Goal: Task Accomplishment & Management: Complete application form

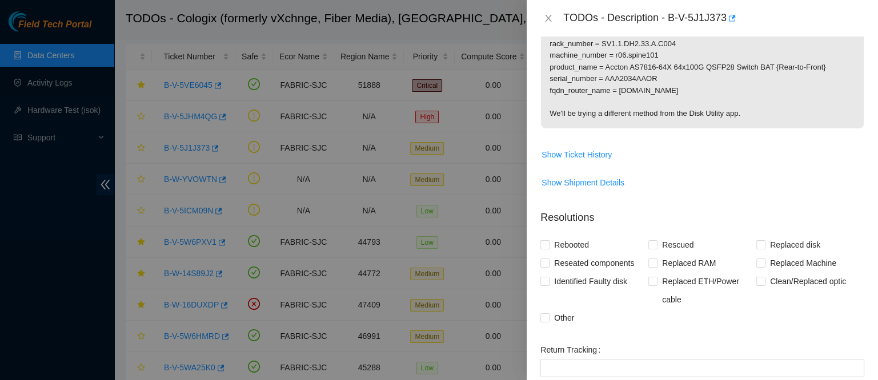
scroll to position [201, 0]
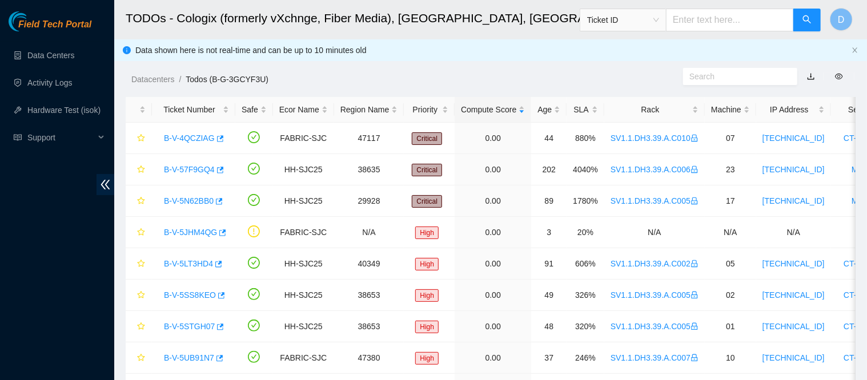
click at [654, 107] on div "Rack" at bounding box center [655, 109] width 88 height 13
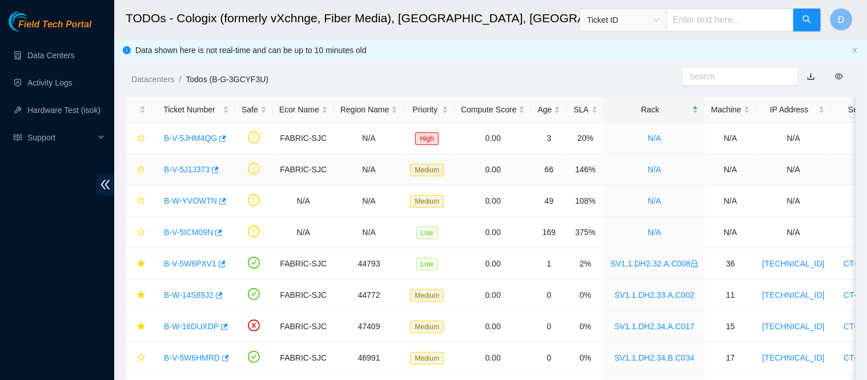
click at [181, 173] on link "B-V-5J1J373" at bounding box center [187, 169] width 46 height 9
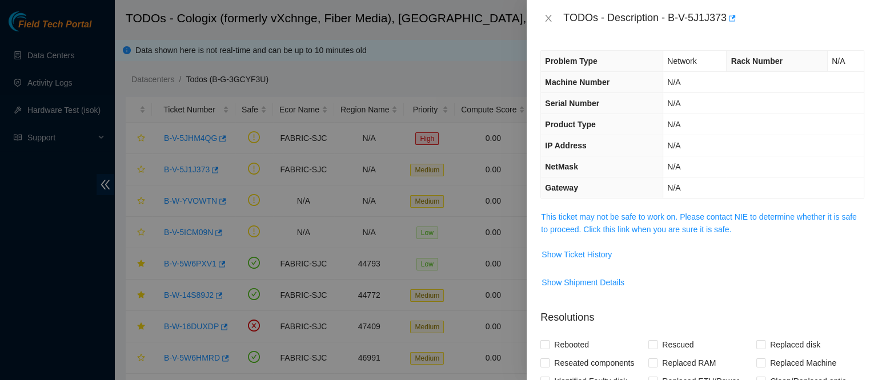
click at [623, 213] on link "This ticket may not be safe to work on. Please contact NIE to determine whether…" at bounding box center [698, 224] width 315 height 22
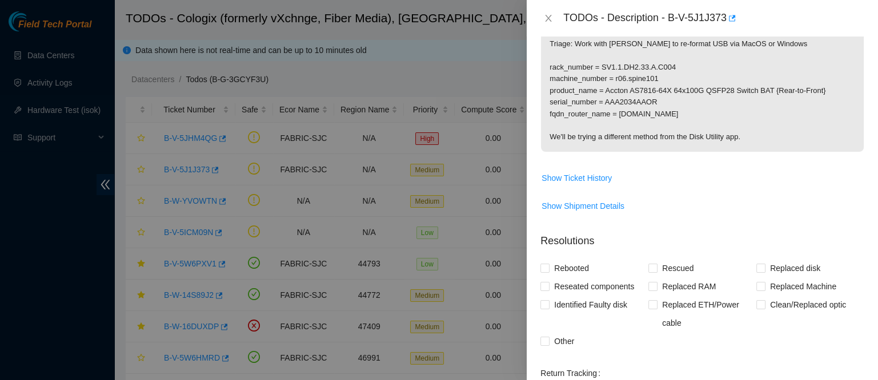
scroll to position [408, 0]
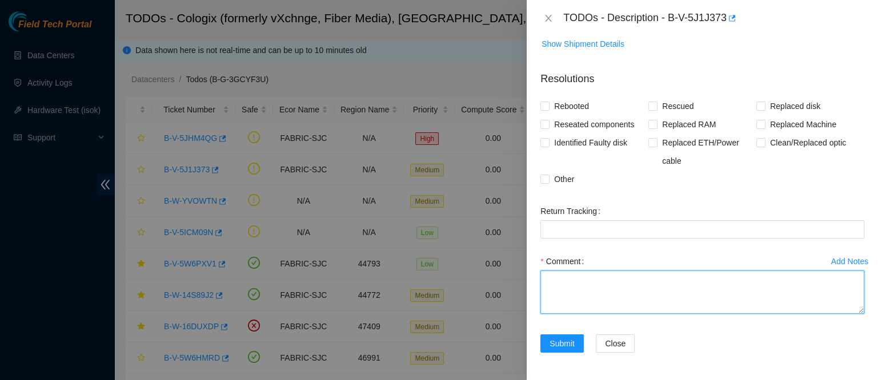
click at [576, 300] on textarea "Comment" at bounding box center [702, 292] width 324 height 43
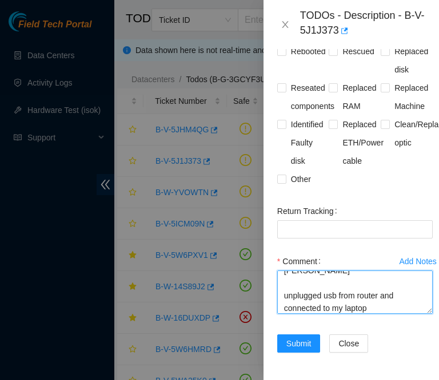
scroll to position [748, 0]
click at [381, 278] on textarea "worked with Ray, Mark and Phillip unplugged usb from router and connected to my…" at bounding box center [354, 292] width 155 height 43
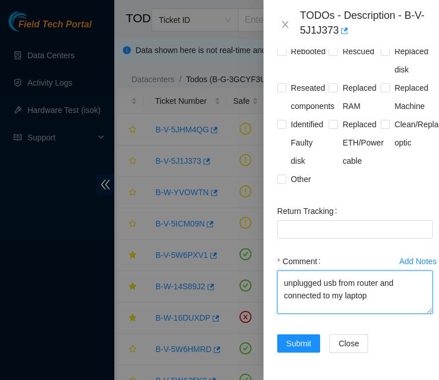
scroll to position [47, 0]
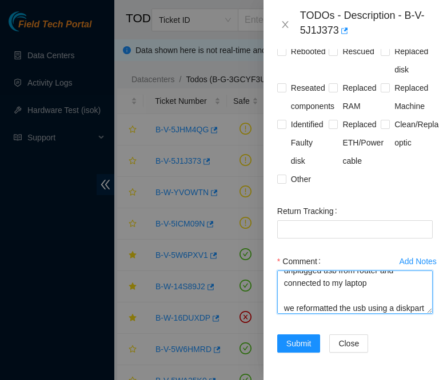
click at [286, 272] on textarea "worked with Ray, Mark and Phillip unplugged usb from router and connected to my…" at bounding box center [354, 292] width 155 height 43
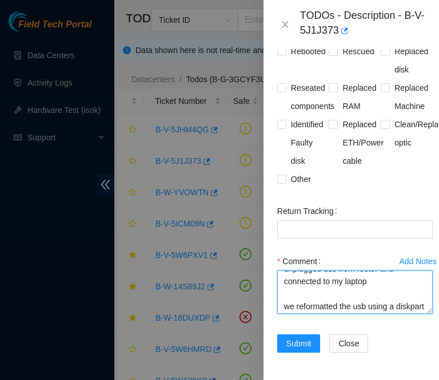
drag, startPoint x: 342, startPoint y: 288, endPoint x: 280, endPoint y: 271, distance: 63.3
click at [280, 271] on textarea "worked with Ray, Mark and Phillip unplugged usb from router and connected to my…" at bounding box center [354, 292] width 155 height 43
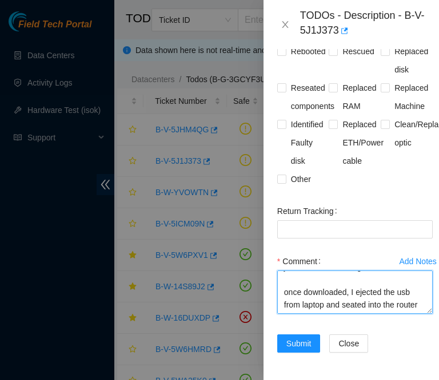
scroll to position [235, 0]
click at [309, 282] on textarea "worked with Ray, Mark and Phillip unplugged usb from router and connected to my…" at bounding box center [354, 292] width 155 height 43
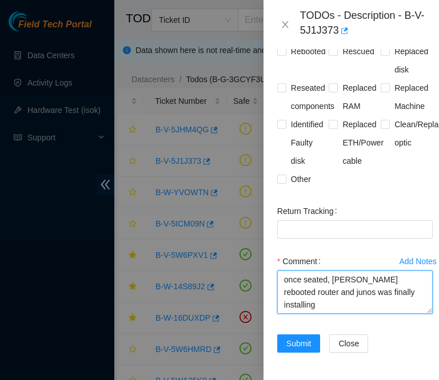
click at [316, 289] on textarea "worked with Ray, Mark and Phillip unplugged usb from router and connected to my…" at bounding box center [354, 292] width 155 height 43
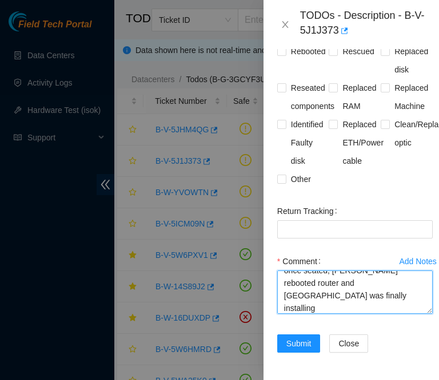
click at [299, 287] on textarea "worked with Ray, Mark and Phillip unplugged usb from router and connected to my…" at bounding box center [354, 292] width 155 height 43
click at [396, 287] on textarea "worked with Ray, Mark and Phillip unplugged usb from router and connected to my…" at bounding box center [354, 292] width 155 height 43
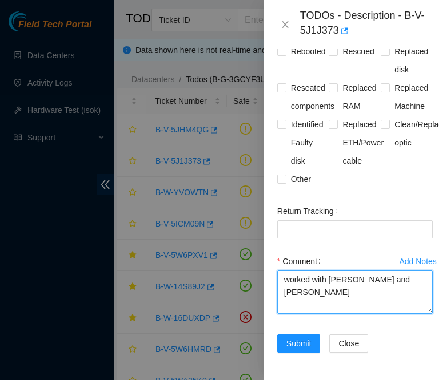
scroll to position [743, 0]
click at [300, 283] on textarea "worked with Ray, Mark and Phillip unplugged usb from router and connected to my…" at bounding box center [354, 292] width 155 height 43
click at [285, 278] on textarea "worked with Ray, Mark and Phillip unplugged usb from router and connected to my…" at bounding box center [354, 292] width 155 height 43
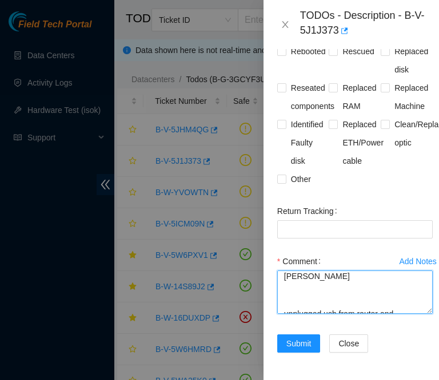
scroll to position [17, 0]
click at [332, 274] on textarea "worked with Ray, Mark and Phillip unplugged usb from router and connected to my…" at bounding box center [354, 292] width 155 height 43
click at [303, 271] on textarea "worked with Ray, Mark and Phillip unplugged usb from router and connected to my…" at bounding box center [354, 292] width 155 height 43
click at [295, 271] on textarea "worked with Ray, Mark and Phillip unplugged usb from router and connected to my…" at bounding box center [354, 292] width 155 height 43
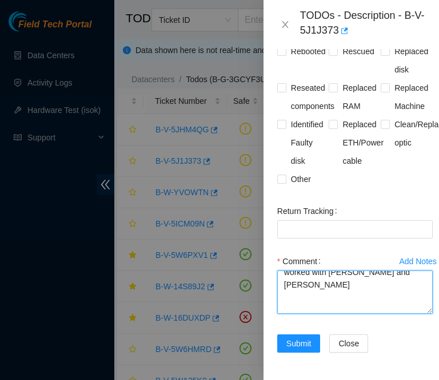
click at [283, 275] on textarea "worked with Ray, Mark and Phillip unplugged usb from router and connected to my…" at bounding box center [354, 292] width 155 height 43
click at [291, 272] on textarea "worked with Ray, Mark and Phillip unplugged usb from router and connected to my…" at bounding box center [354, 292] width 155 height 43
click at [346, 271] on textarea "worked with Ray, Mark and Phillip unplugged usb from router and connected to my…" at bounding box center [354, 292] width 155 height 43
click at [287, 281] on textarea "worked with Ray, Mark and Phillip unplugged usb from router and connected to my…" at bounding box center [354, 292] width 155 height 43
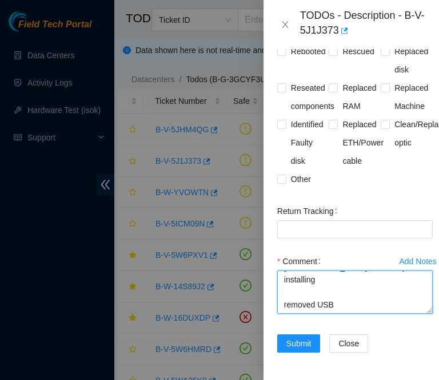
paste textarea "RMA B-V-5P9IRQL"
type textarea "worked with Ray, Mark and Phillip unplugged usb from router and connected to my…"
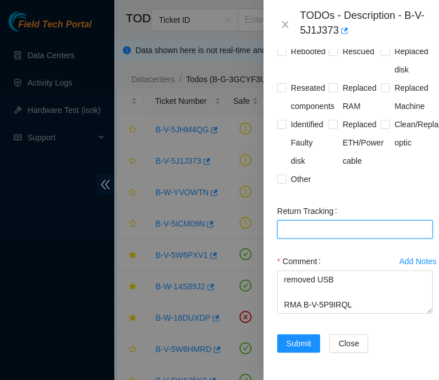
click at [302, 221] on Tracking "Return Tracking" at bounding box center [354, 230] width 155 height 18
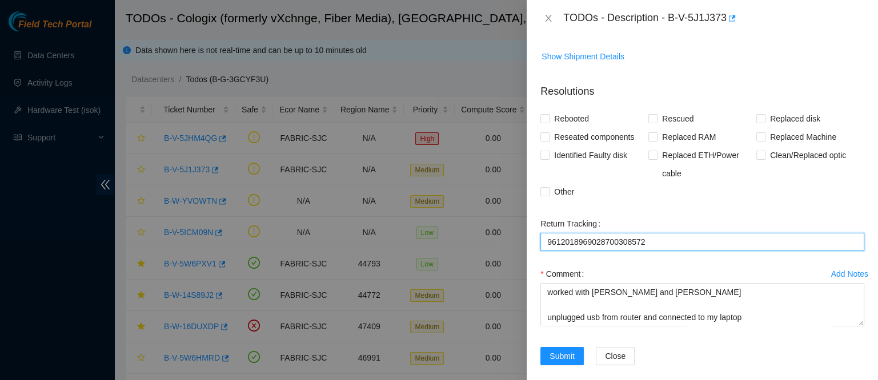
scroll to position [408, 0]
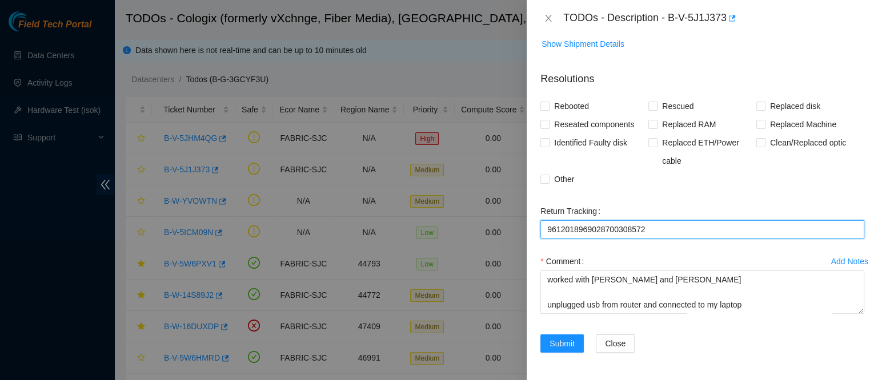
type Tracking "9612018969028700308572"
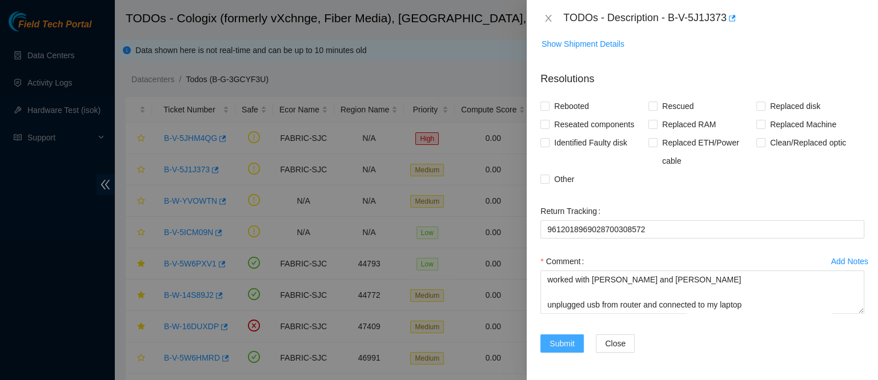
click at [565, 347] on span "Submit" at bounding box center [562, 344] width 25 height 13
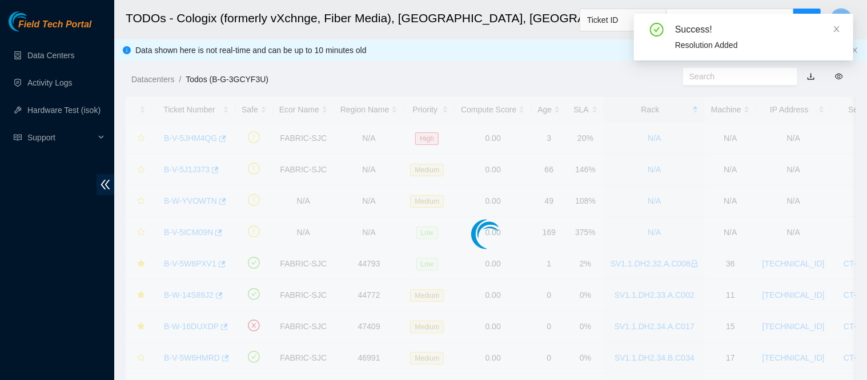
scroll to position [297, 0]
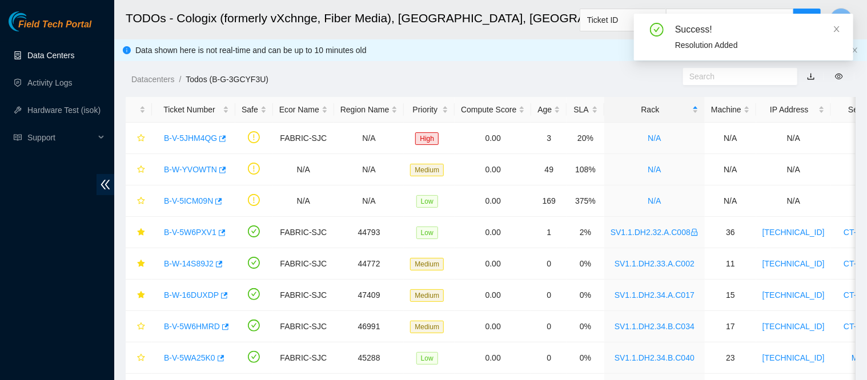
click at [61, 51] on link "Data Centers" at bounding box center [50, 55] width 47 height 9
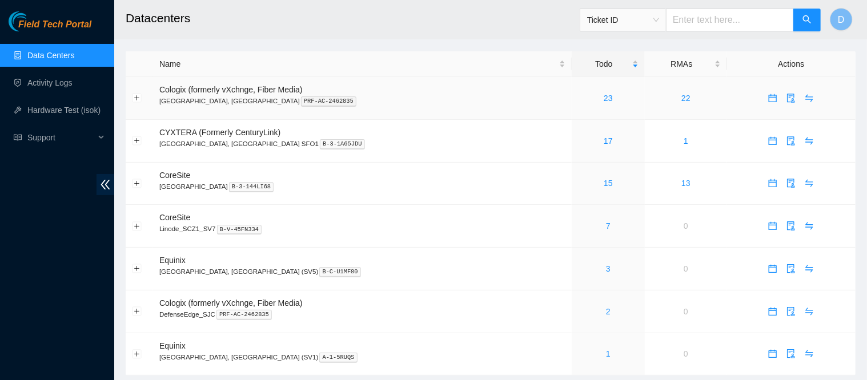
click at [604, 100] on link "23" at bounding box center [608, 98] width 9 height 9
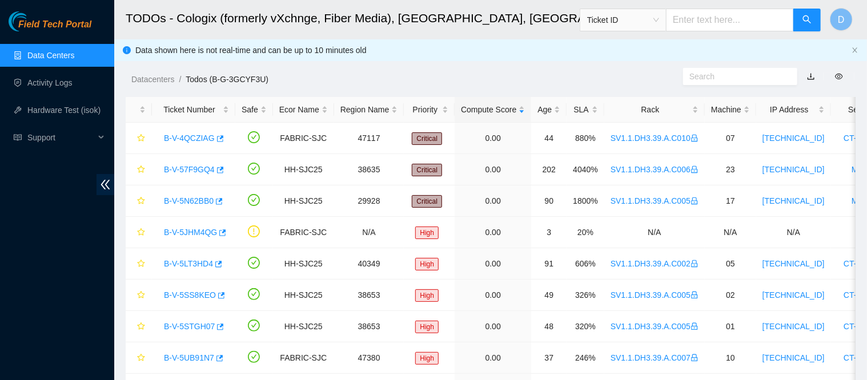
click at [640, 110] on div "Rack" at bounding box center [655, 109] width 88 height 13
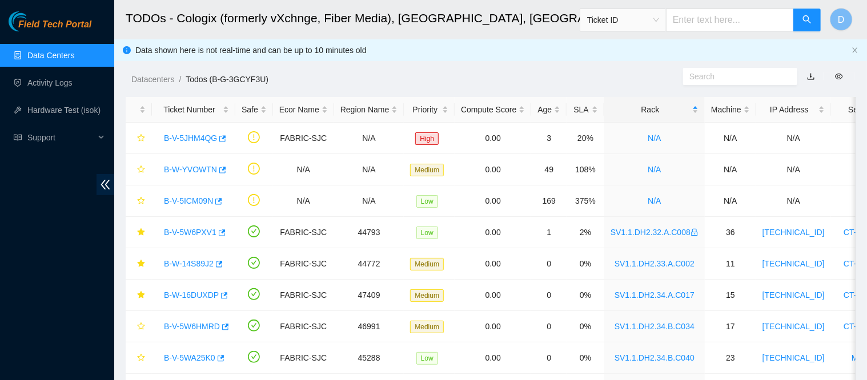
click at [48, 53] on link "Data Centers" at bounding box center [50, 55] width 47 height 9
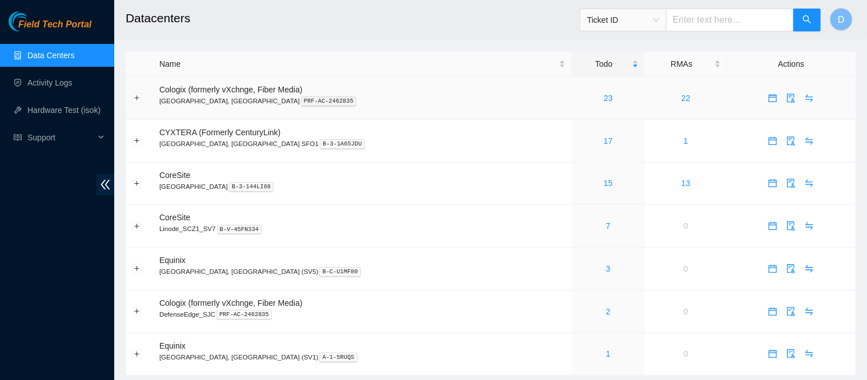
click at [604, 99] on link "23" at bounding box center [608, 98] width 9 height 9
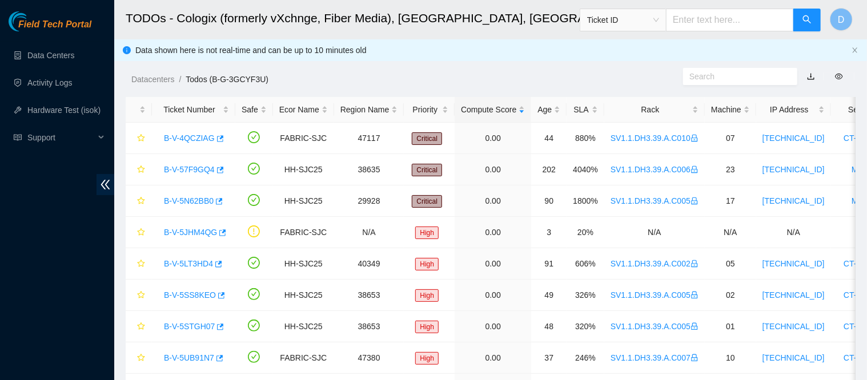
click at [627, 103] on div "Rack" at bounding box center [655, 109] width 88 height 13
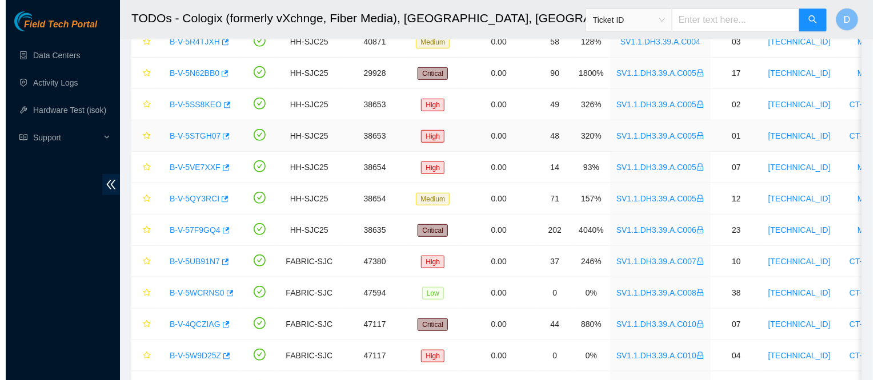
scroll to position [477, 0]
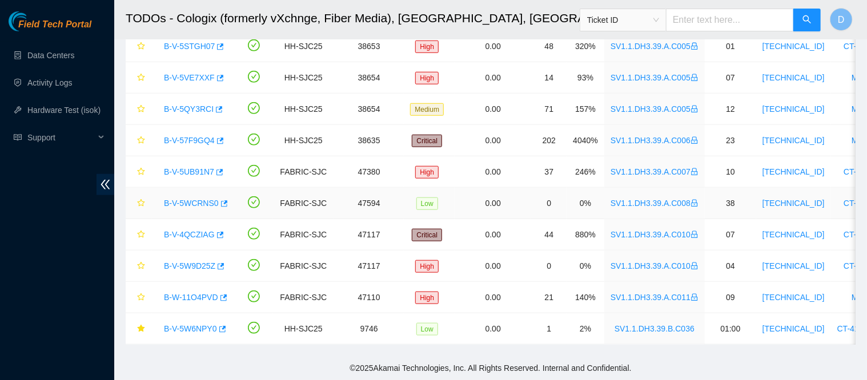
click at [182, 199] on link "B-V-5WCRNS0" at bounding box center [191, 203] width 55 height 9
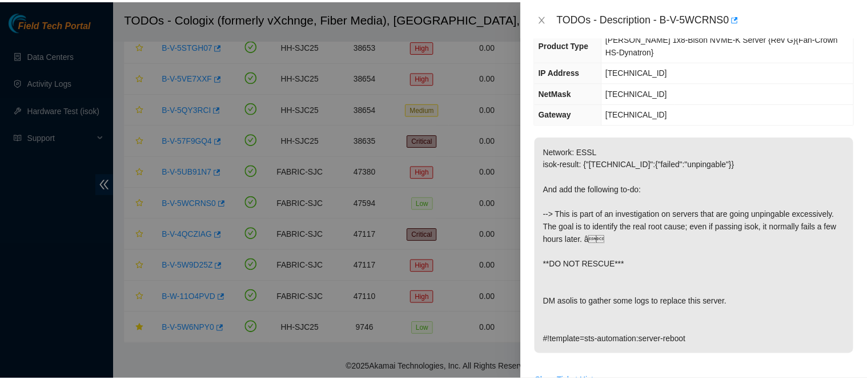
scroll to position [134, 0]
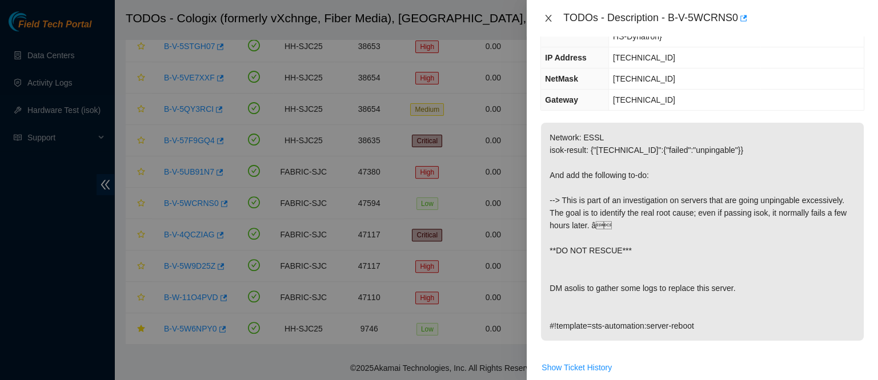
click at [547, 21] on icon "close" at bounding box center [548, 18] width 9 height 9
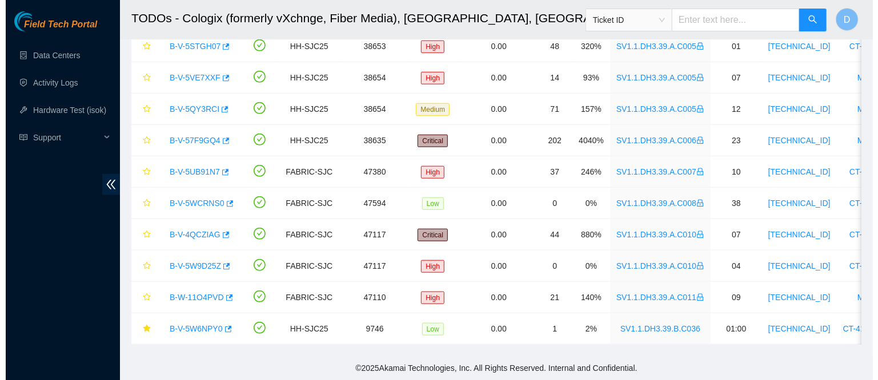
scroll to position [185, 0]
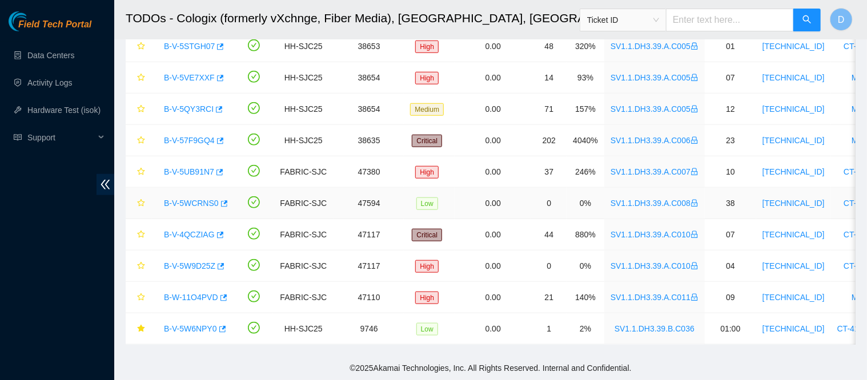
click at [191, 199] on link "B-V-5WCRNS0" at bounding box center [191, 203] width 55 height 9
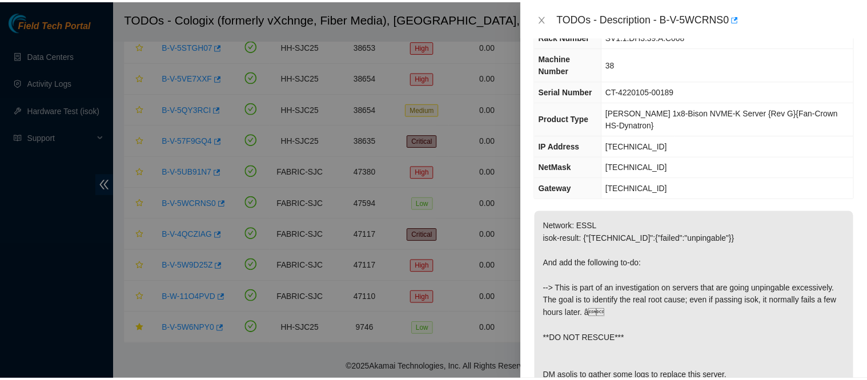
scroll to position [0, 0]
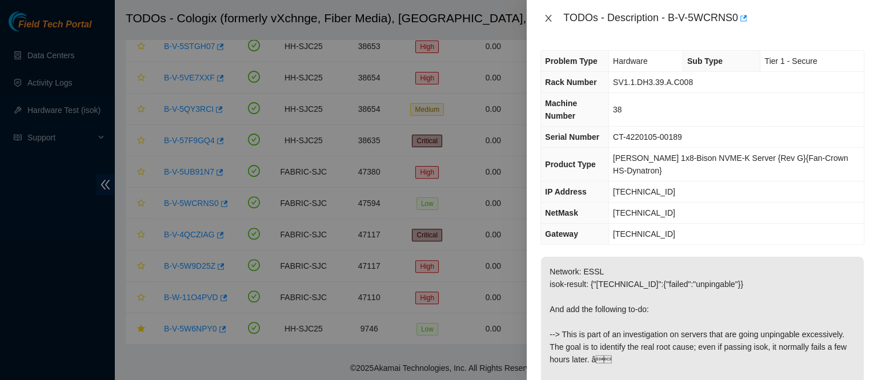
click at [553, 18] on icon "close" at bounding box center [548, 18] width 9 height 9
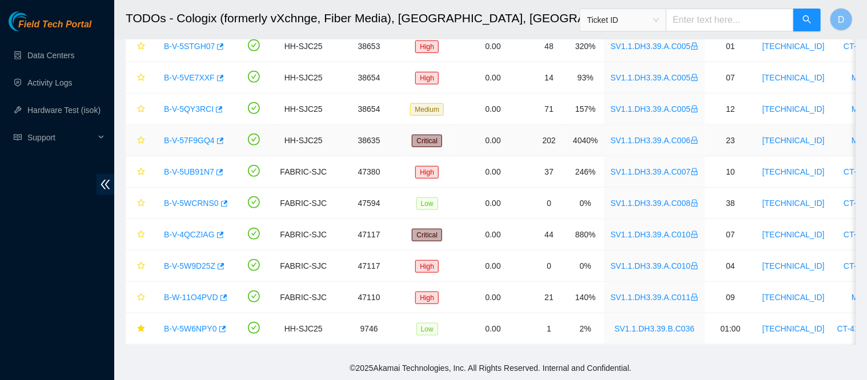
scroll to position [471, 0]
click at [185, 324] on link "B-V-5W6NPY0" at bounding box center [190, 328] width 53 height 9
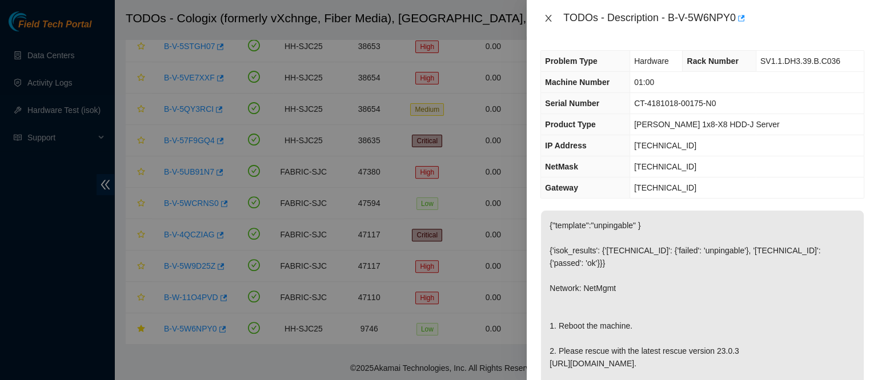
click at [550, 20] on icon "close" at bounding box center [549, 18] width 6 height 7
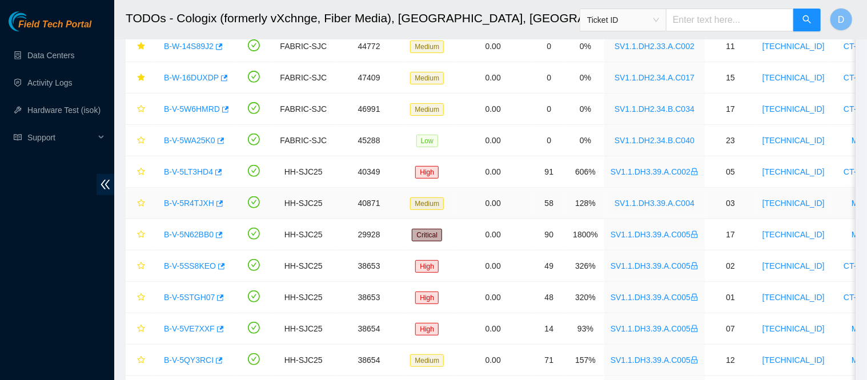
scroll to position [211, 0]
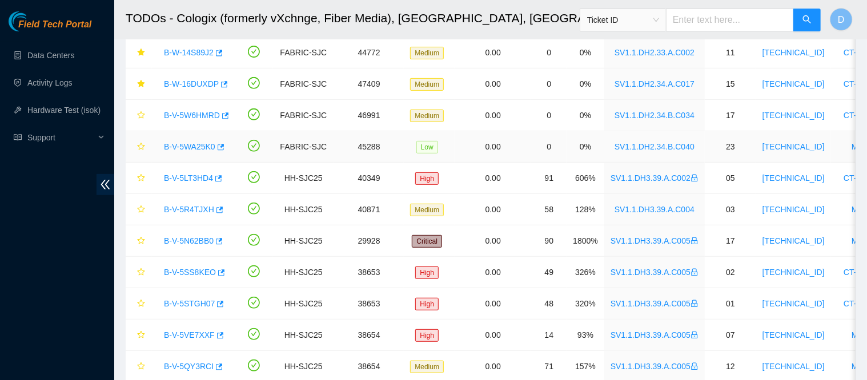
click at [191, 146] on link "B-V-5WA25K0" at bounding box center [189, 146] width 51 height 9
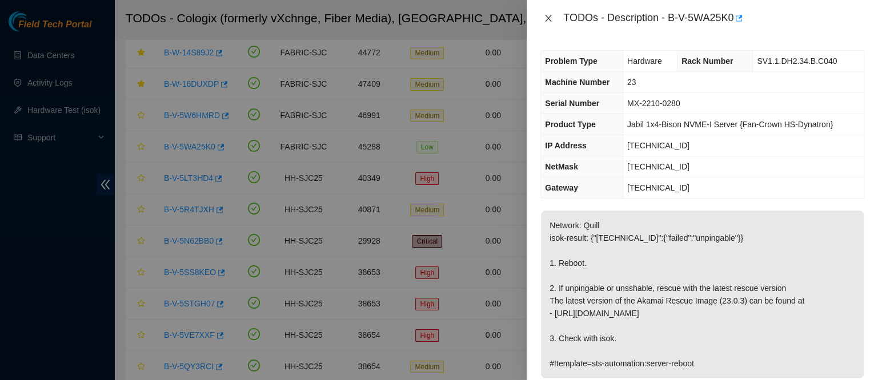
click at [548, 18] on icon "close" at bounding box center [549, 18] width 6 height 7
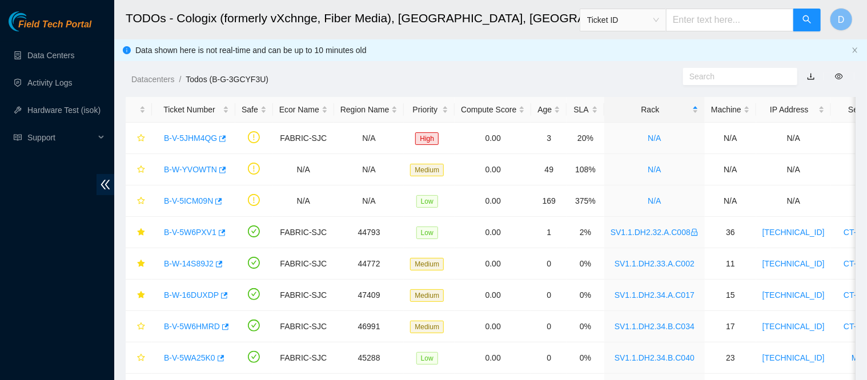
scroll to position [1, 0]
click at [80, 43] on ul "Data Centers Activity Logs Hardware Test (isok) Support" at bounding box center [57, 97] width 114 height 110
click at [74, 53] on link "Data Centers" at bounding box center [50, 55] width 47 height 9
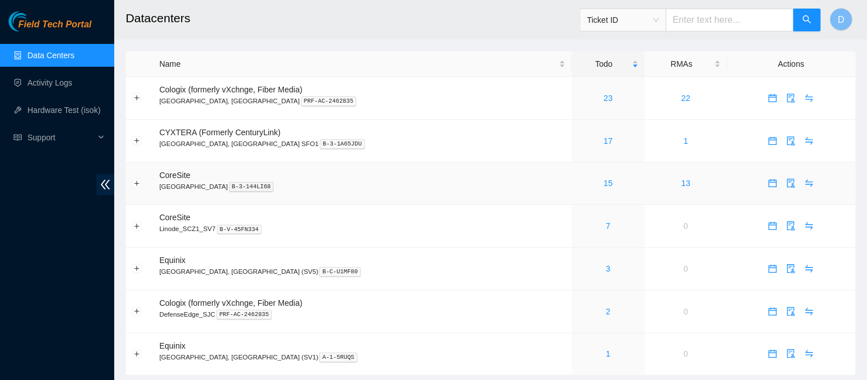
click at [604, 186] on link "15" at bounding box center [608, 183] width 9 height 9
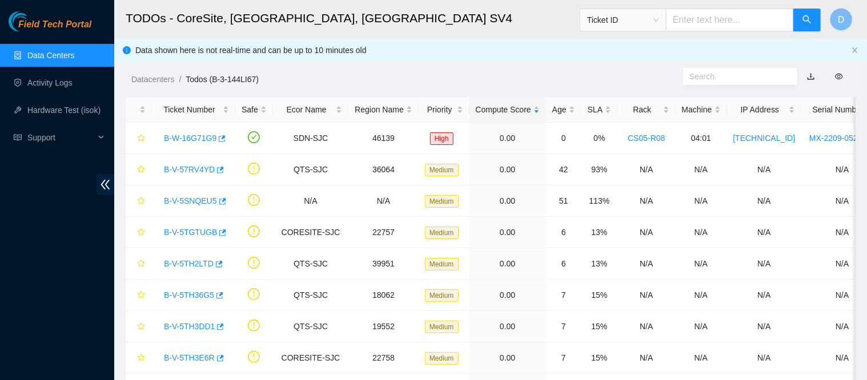
click at [630, 107] on div "Rack" at bounding box center [646, 109] width 45 height 13
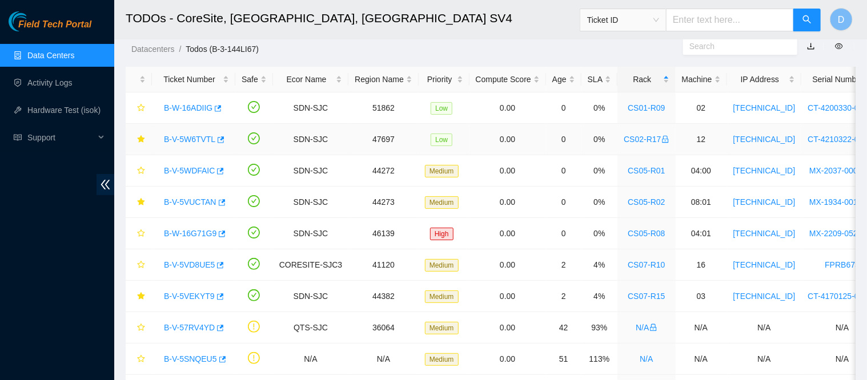
scroll to position [31, 0]
click at [188, 199] on link "B-V-5VUCTAN" at bounding box center [190, 201] width 53 height 9
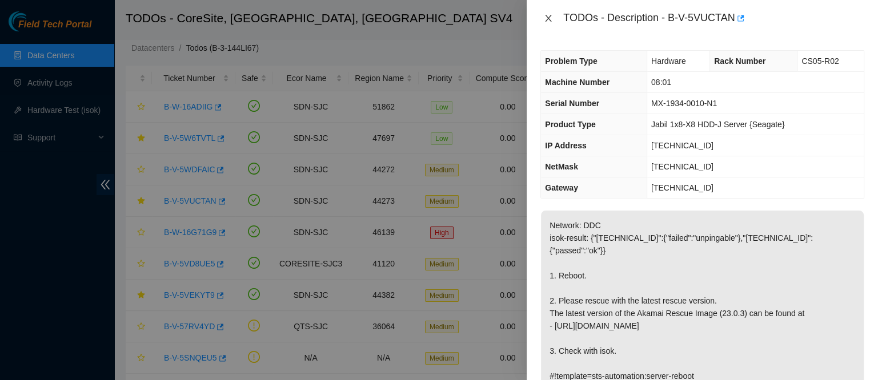
click at [544, 17] on icon "close" at bounding box center [548, 18] width 9 height 9
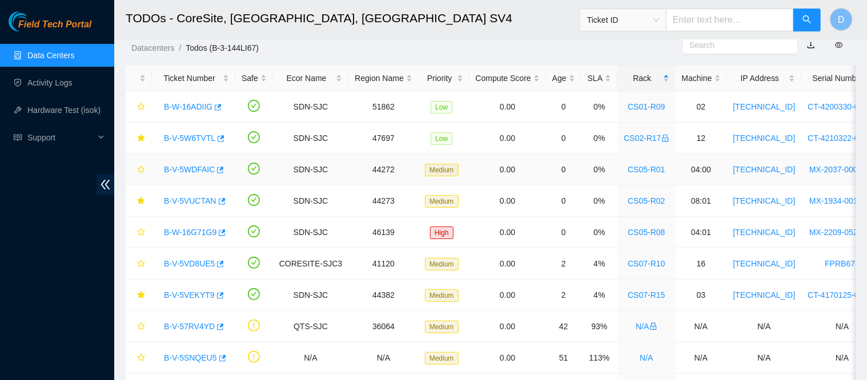
click at [189, 169] on link "B-V-5WDFAIC" at bounding box center [189, 169] width 51 height 9
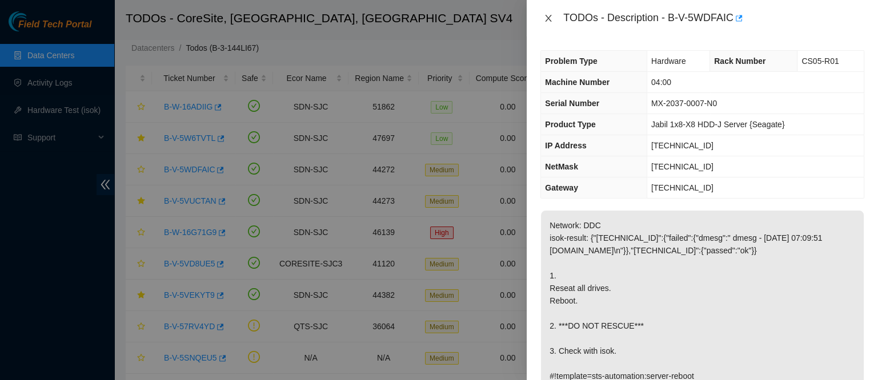
click at [548, 17] on icon "close" at bounding box center [549, 18] width 6 height 7
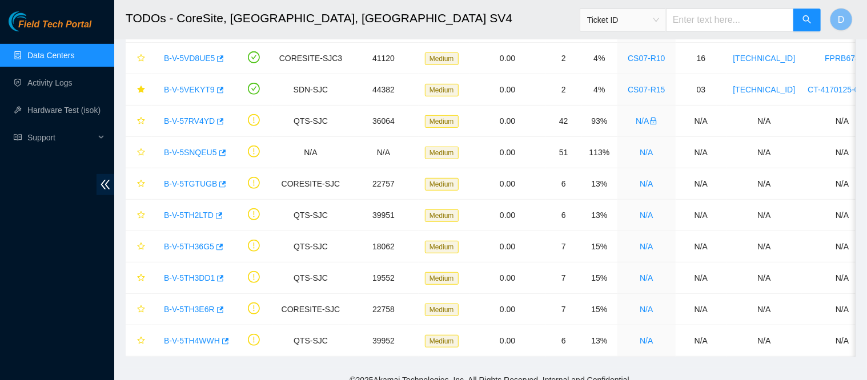
click at [74, 51] on link "Data Centers" at bounding box center [50, 55] width 47 height 9
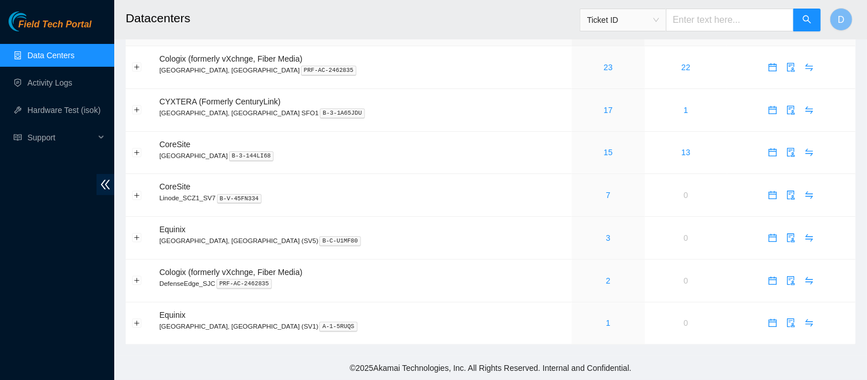
scroll to position [36, 0]
click at [604, 107] on link "17" at bounding box center [608, 110] width 9 height 9
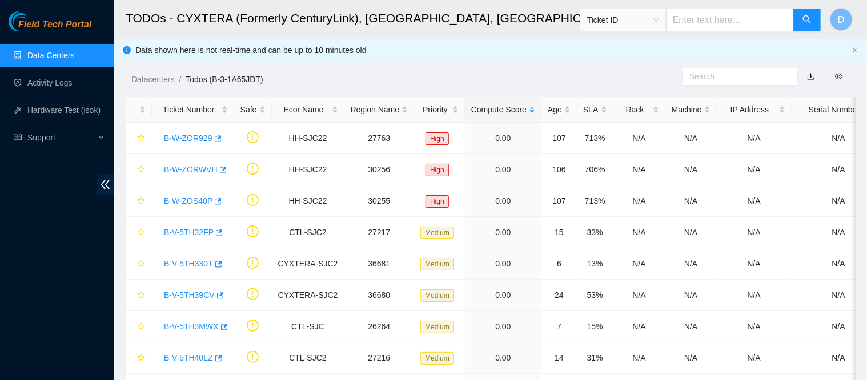
click at [623, 103] on div "Rack" at bounding box center [639, 109] width 39 height 13
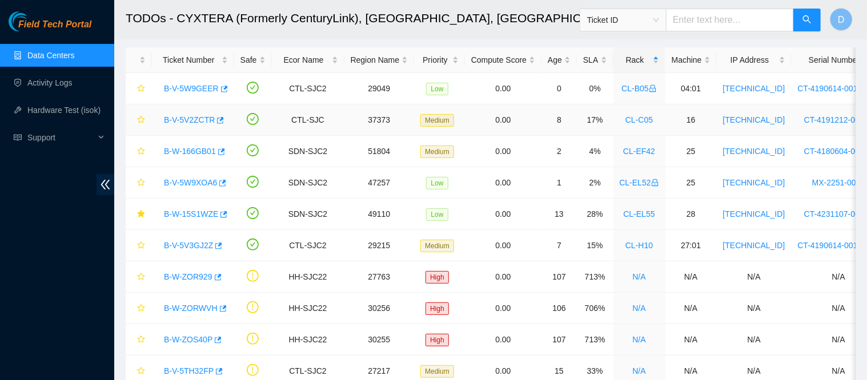
scroll to position [50, 0]
